Goal: Task Accomplishment & Management: Manage account settings

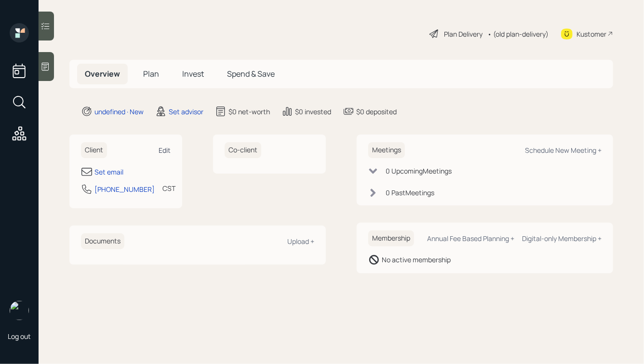
click at [163, 151] on div "Edit" at bounding box center [165, 150] width 12 height 9
select select "America/[GEOGRAPHIC_DATA]"
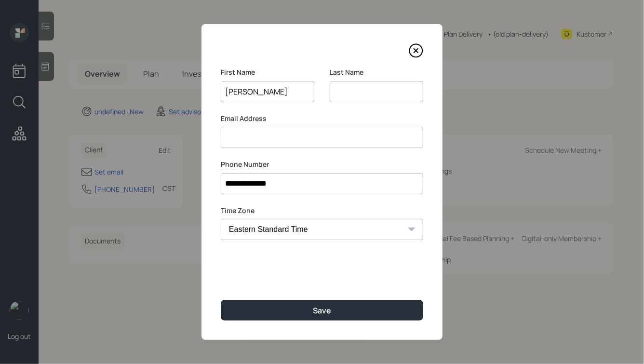
type input "[PERSON_NAME]"
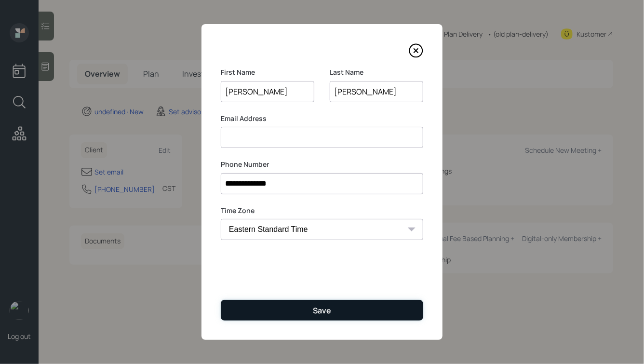
click at [313, 302] on button "Save" at bounding box center [322, 310] width 203 height 21
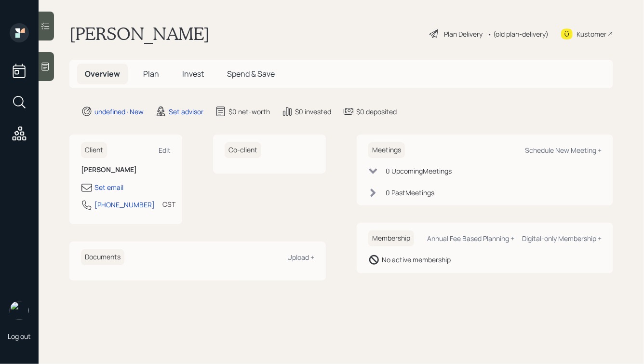
click at [43, 63] on icon at bounding box center [45, 67] width 7 height 8
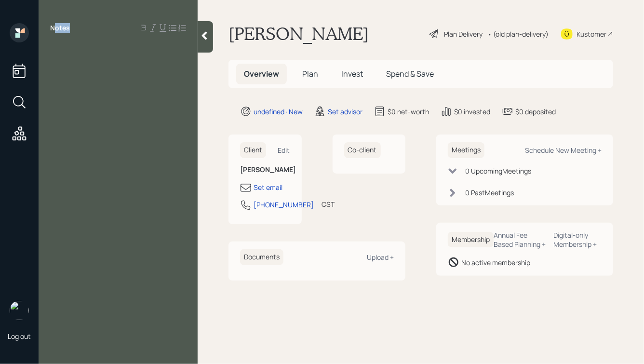
drag, startPoint x: 71, startPoint y: 26, endPoint x: 46, endPoint y: 26, distance: 24.6
click at [46, 26] on div "Notes" at bounding box center [118, 28] width 159 height 10
click at [66, 32] on label "Notes" at bounding box center [60, 28] width 20 height 10
click at [65, 58] on div "Notes" at bounding box center [118, 187] width 159 height 329
click at [66, 52] on div at bounding box center [118, 49] width 136 height 11
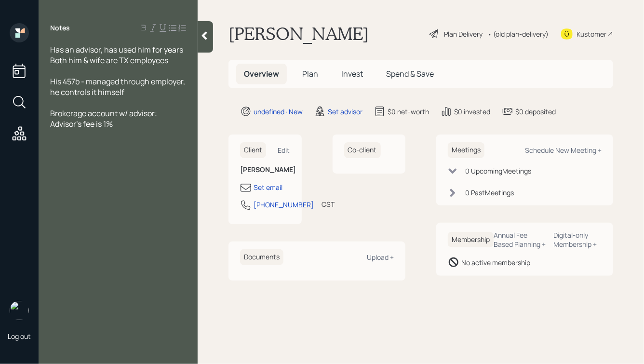
click at [171, 119] on div "Brokerage account w/ advisor:" at bounding box center [118, 113] width 136 height 11
click at [140, 129] on div "Advisor's fee is 1%" at bounding box center [118, 124] width 136 height 11
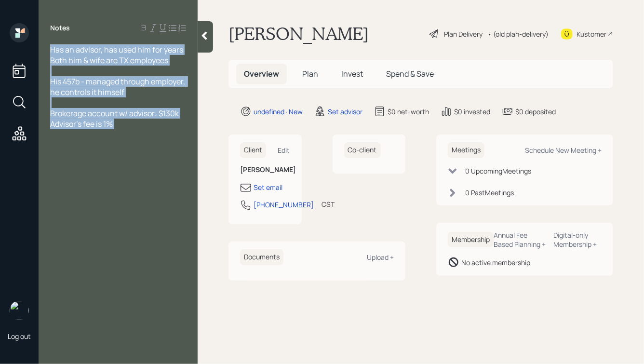
drag, startPoint x: 151, startPoint y: 130, endPoint x: 142, endPoint y: 128, distance: 8.4
click at [143, 128] on div "Notes Has an advisor, has used him for years Both him & wife are [DEMOGRAPHIC_D…" at bounding box center [118, 187] width 159 height 329
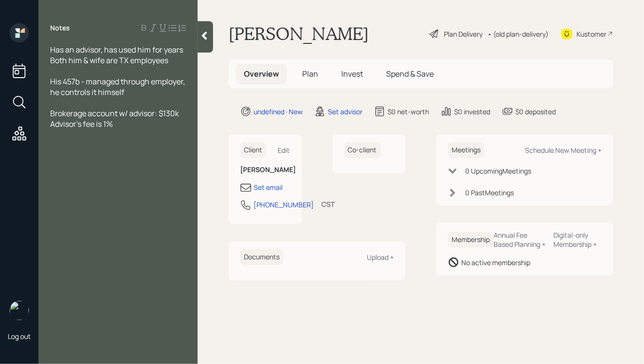
click at [126, 130] on div "Notes Has an advisor, has used him for years Both him & wife are [DEMOGRAPHIC_D…" at bounding box center [118, 187] width 159 height 329
click at [134, 128] on div "Advisor's fee is 1%" at bounding box center [118, 124] width 136 height 11
click at [118, 124] on div "Advisor's fee is 1%" at bounding box center [118, 124] width 136 height 11
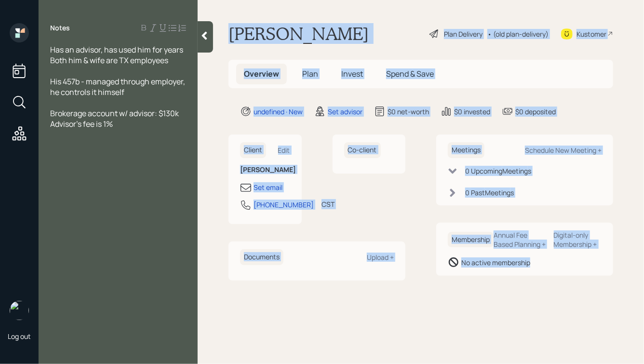
drag, startPoint x: 230, startPoint y: 30, endPoint x: 561, endPoint y: 306, distance: 431.3
click at [561, 306] on main "[PERSON_NAME] Plan Delivery • (old plan-delivery) Kustomer Overview Plan Invest…" at bounding box center [421, 182] width 447 height 364
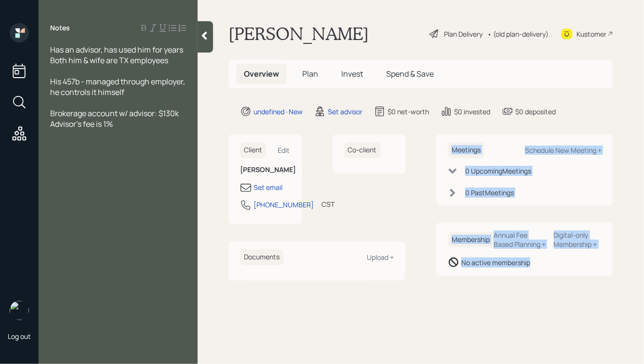
drag, startPoint x: 578, startPoint y: 306, endPoint x: 412, endPoint y: 116, distance: 251.9
click at [414, 118] on main "[PERSON_NAME] Plan Delivery • (old plan-delivery) Kustomer Overview Plan Invest…" at bounding box center [421, 182] width 447 height 364
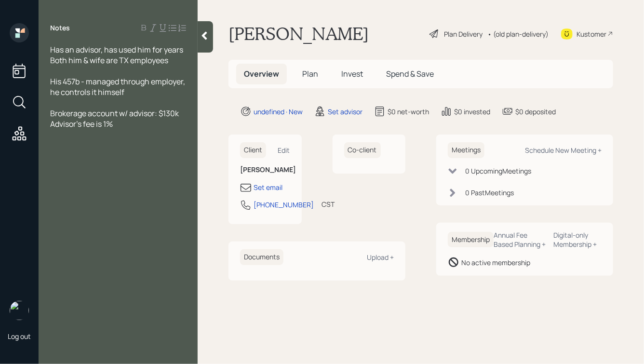
click at [432, 112] on div "undefined · New Set advisor $0 net-worth $0 invested $0 deposited" at bounding box center [426, 112] width 373 height 12
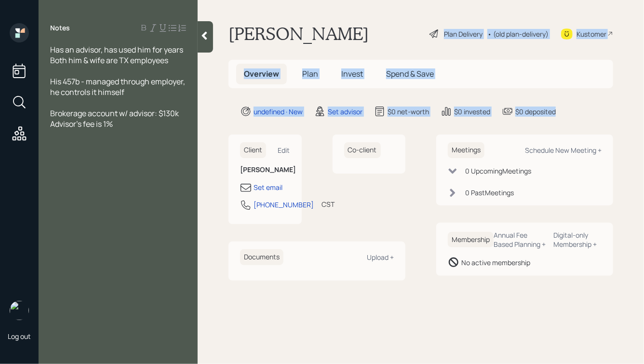
drag, startPoint x: 571, startPoint y: 115, endPoint x: 376, endPoint y: 39, distance: 209.9
click at [376, 40] on main "[PERSON_NAME] Plan Delivery • (old plan-delivery) Kustomer Overview Plan Invest…" at bounding box center [421, 182] width 447 height 364
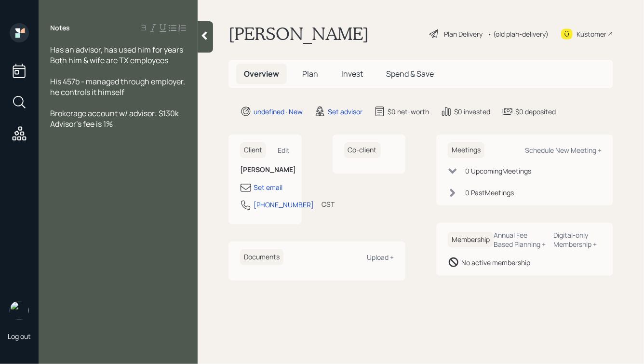
click at [376, 39] on div "[PERSON_NAME] Plan Delivery • (old plan-delivery) Kustomer" at bounding box center [421, 33] width 385 height 21
click at [164, 98] on div at bounding box center [118, 102] width 136 height 11
click at [151, 94] on div "His 457b - managed through employer, he controls it himself" at bounding box center [118, 86] width 136 height 21
click at [169, 58] on div "Both him & wife are TX employees" at bounding box center [118, 60] width 136 height 11
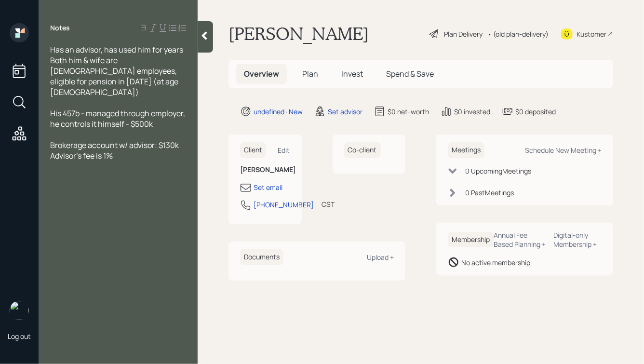
click at [146, 140] on span "Brokerage account w/ advisor: $130k" at bounding box center [114, 145] width 129 height 11
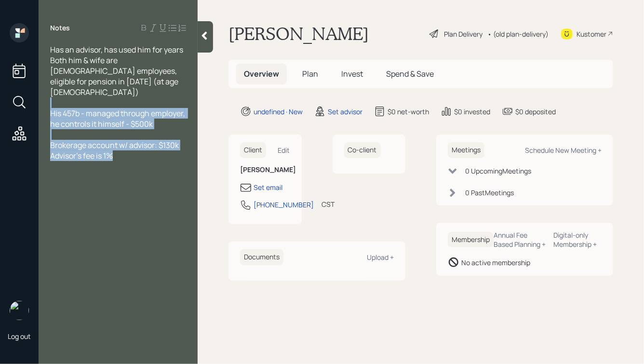
drag, startPoint x: 137, startPoint y: 138, endPoint x: 80, endPoint y: 78, distance: 83.6
click at [80, 79] on div "Has an advisor, has used him for years Both him & wife are [DEMOGRAPHIC_DATA] e…" at bounding box center [118, 102] width 136 height 117
click at [105, 108] on span "His 457b - managed through employer, he controls it himself - $500k" at bounding box center [118, 118] width 137 height 21
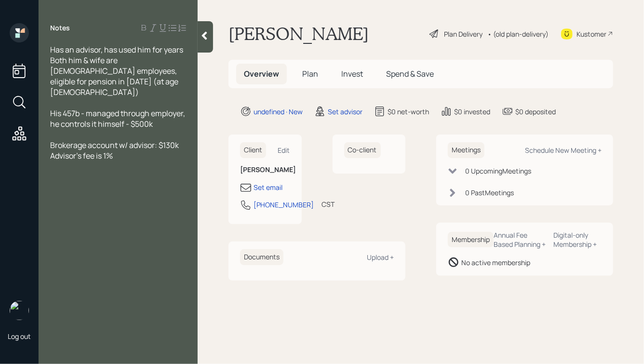
click at [202, 37] on icon at bounding box center [205, 36] width 10 height 10
